Goal: Task Accomplishment & Management: Use online tool/utility

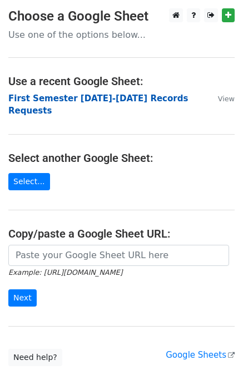
click at [116, 97] on strong "First Semester 2025-2026 Records Requests" at bounding box center [98, 104] width 180 height 23
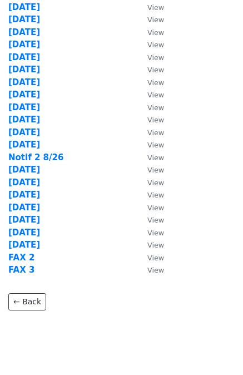
scroll to position [200, 0]
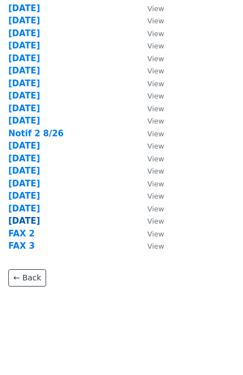
click at [19, 219] on strong "9/5/25" at bounding box center [24, 221] width 32 height 10
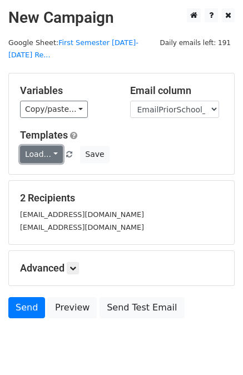
click at [47, 146] on link "Load..." at bounding box center [41, 154] width 43 height 17
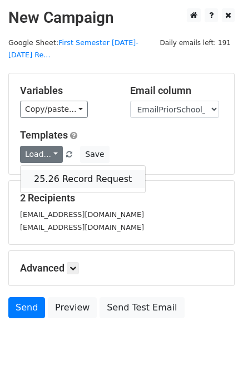
click at [65, 170] on link "25.26 Record Request" at bounding box center [83, 179] width 125 height 18
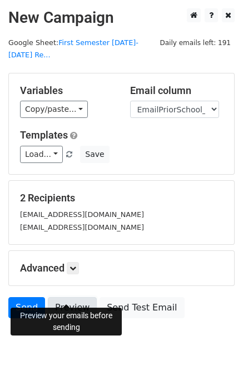
click at [65, 297] on link "Preview" at bounding box center [72, 307] width 49 height 21
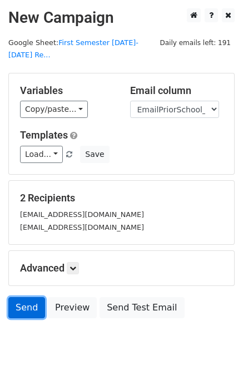
click at [26, 297] on link "Send" at bounding box center [26, 307] width 37 height 21
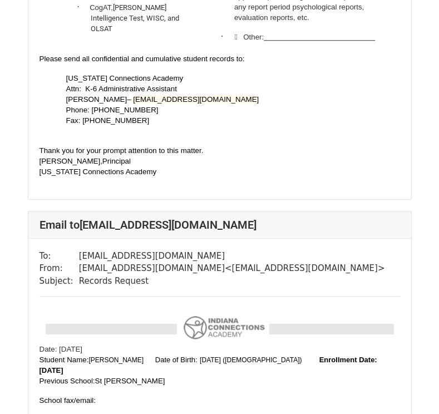
scroll to position [724, 0]
